Goal: Find specific page/section: Find specific page/section

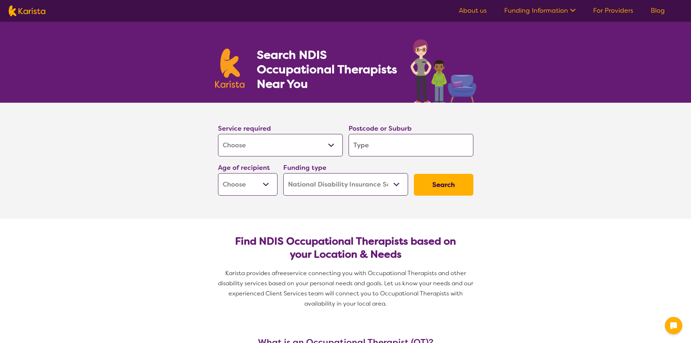
select select "[MEDICAL_DATA]"
select select "NDIS"
select select "[MEDICAL_DATA]"
select select "NDIS"
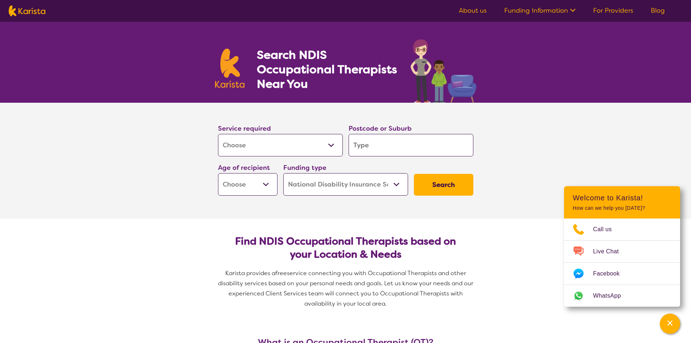
click at [263, 183] on select "Early Childhood - 0 to 9 Child - 10 to 11 Adolescent - 12 to 17 Adult - 18 to 6…" at bounding box center [247, 184] width 59 height 22
select select "AD"
click at [218, 173] on select "Early Childhood - 0 to 9 Child - 10 to 11 Adolescent - 12 to 17 Adult - 18 to 6…" at bounding box center [247, 184] width 59 height 22
select select "AD"
click at [350, 191] on select "Home Care Package (HCP) National Disability Insurance Scheme (NDIS) I don't know" at bounding box center [345, 184] width 125 height 22
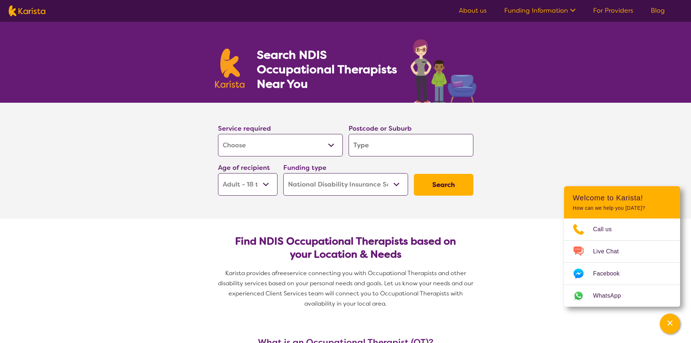
click at [283, 173] on select "Home Care Package (HCP) National Disability Insurance Scheme (NDIS) I don't know" at bounding box center [345, 184] width 125 height 22
click at [384, 148] on input "search" at bounding box center [411, 145] width 125 height 22
paste input "Ridgewood"
type input "Ridgewood"
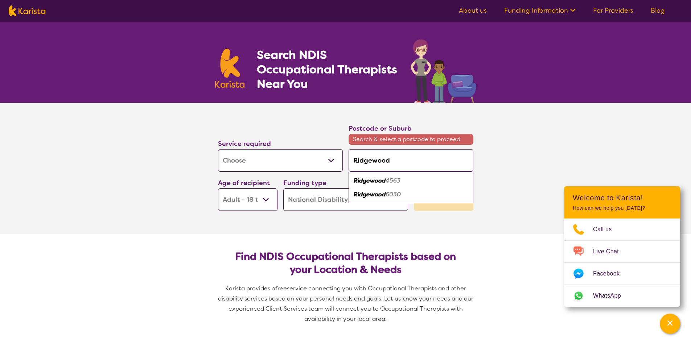
click at [405, 194] on div "Ridgewood 6030" at bounding box center [411, 194] width 118 height 14
type input "6030"
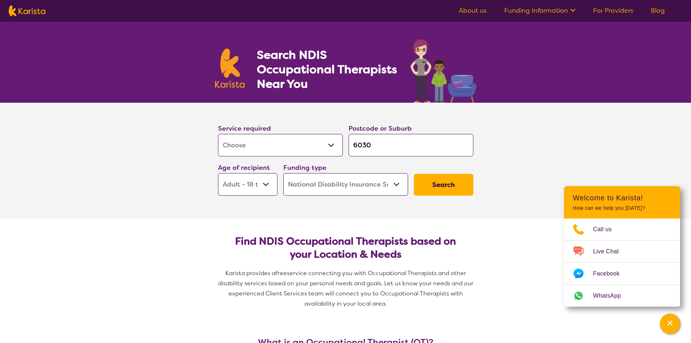
click at [454, 184] on button "Search" at bounding box center [443, 185] width 59 height 22
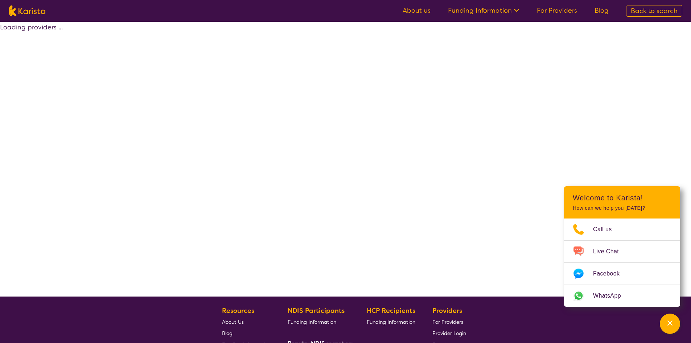
select select "by_score"
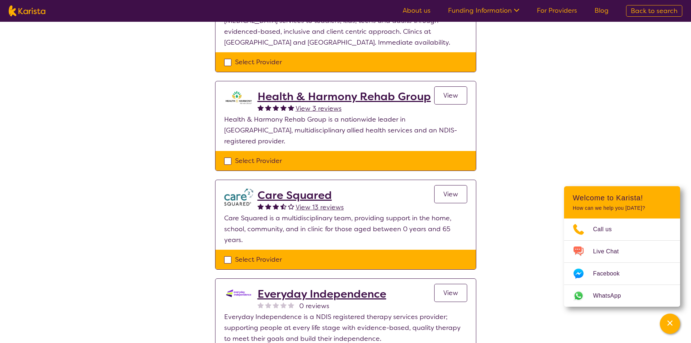
scroll to position [226, 0]
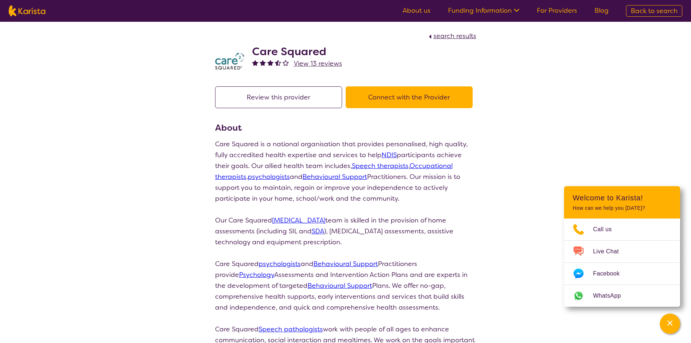
click at [380, 99] on button "Connect with the Provider" at bounding box center [409, 97] width 127 height 22
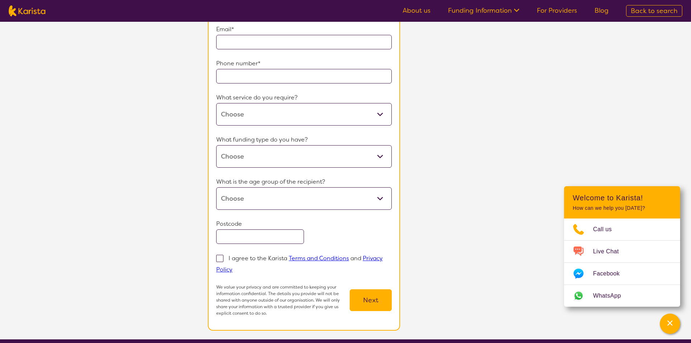
scroll to position [75, 0]
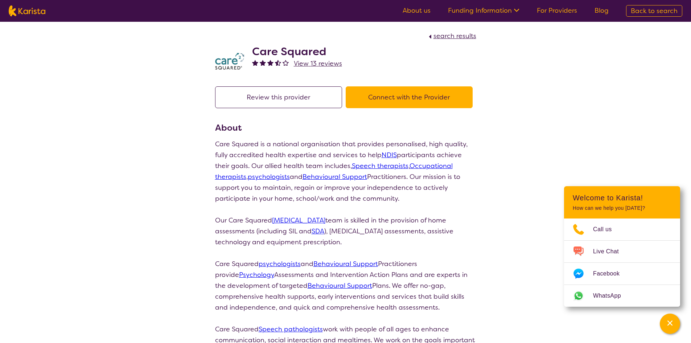
click at [287, 53] on h2 "Care Squared" at bounding box center [297, 51] width 90 height 13
